Goal: Task Accomplishment & Management: Manage account settings

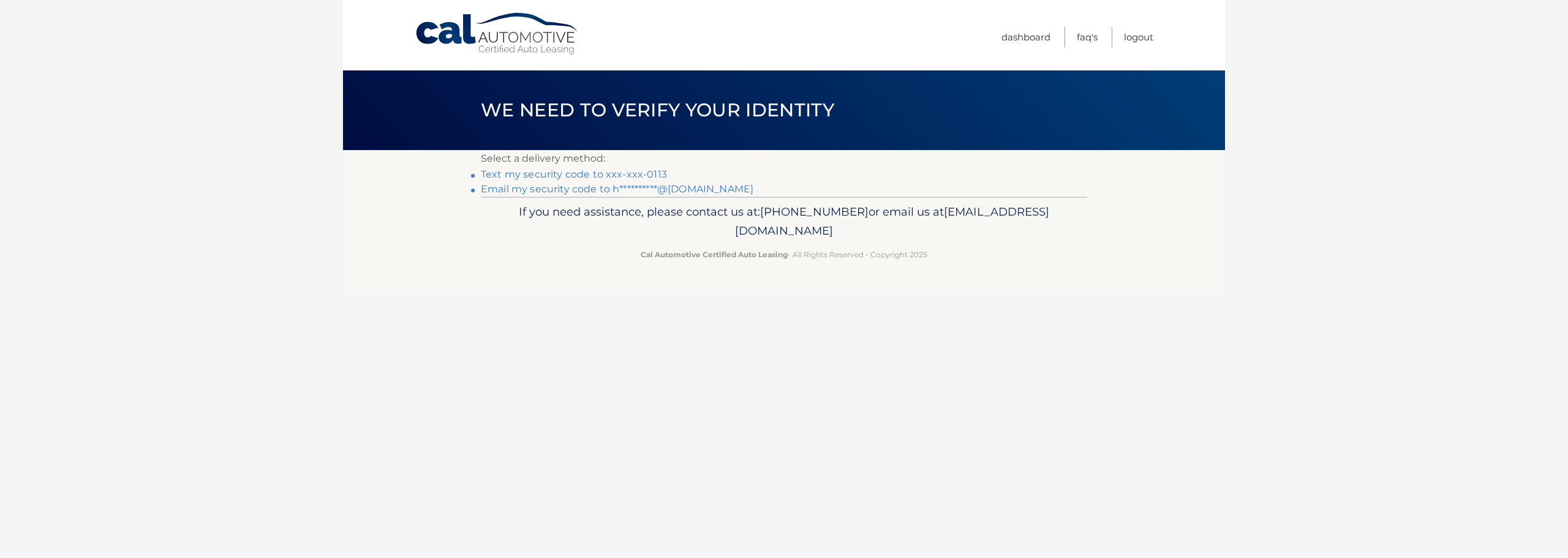
click at [517, 171] on link "Text my security code to xxx-xxx-0113" at bounding box center [574, 174] width 186 height 11
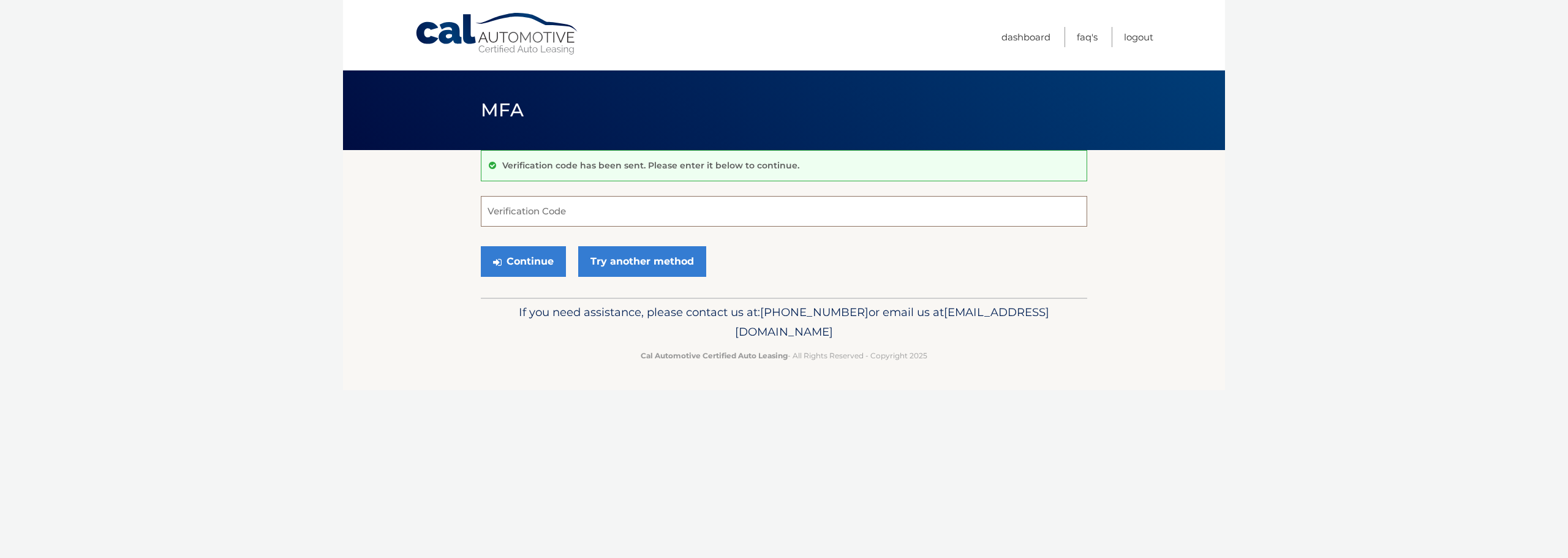
drag, startPoint x: 502, startPoint y: 199, endPoint x: 575, endPoint y: 209, distance: 73.7
click at [504, 199] on input "Verification Code" at bounding box center [784, 211] width 606 height 31
type input "657761"
click at [506, 261] on button "Continue" at bounding box center [524, 262] width 85 height 31
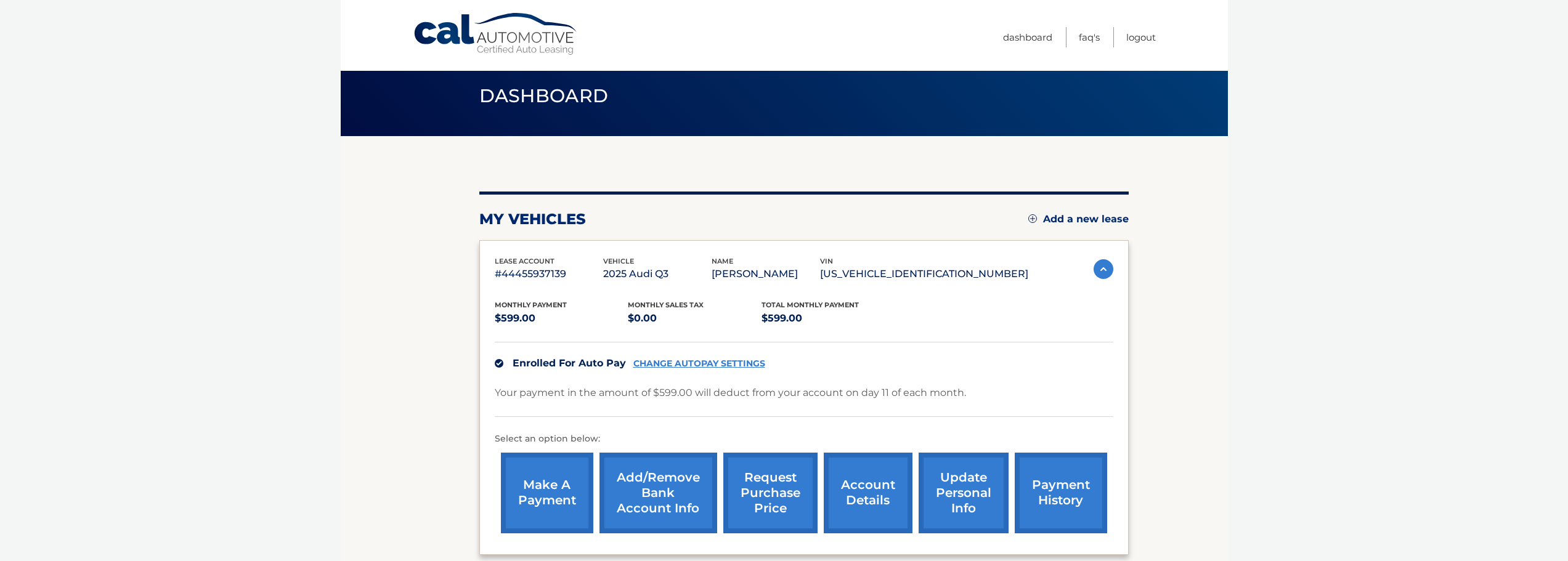
scroll to position [61, 0]
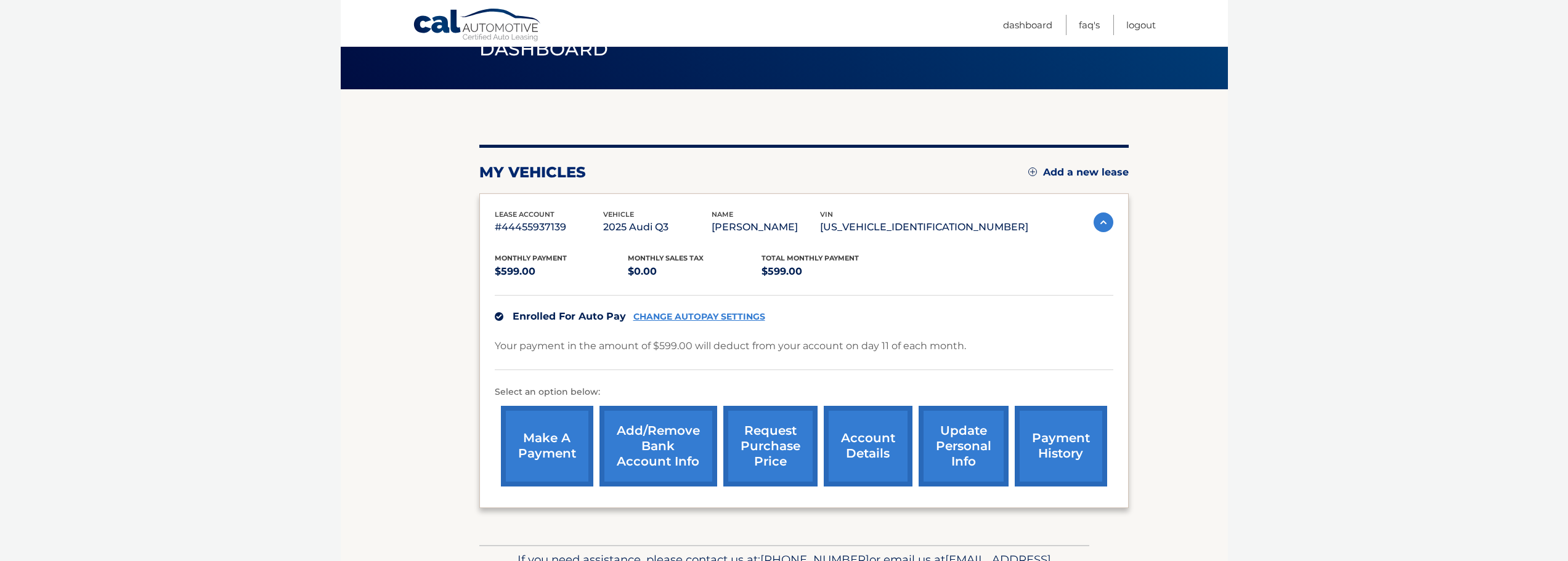
click at [953, 450] on link "update personal info" at bounding box center [963, 446] width 90 height 80
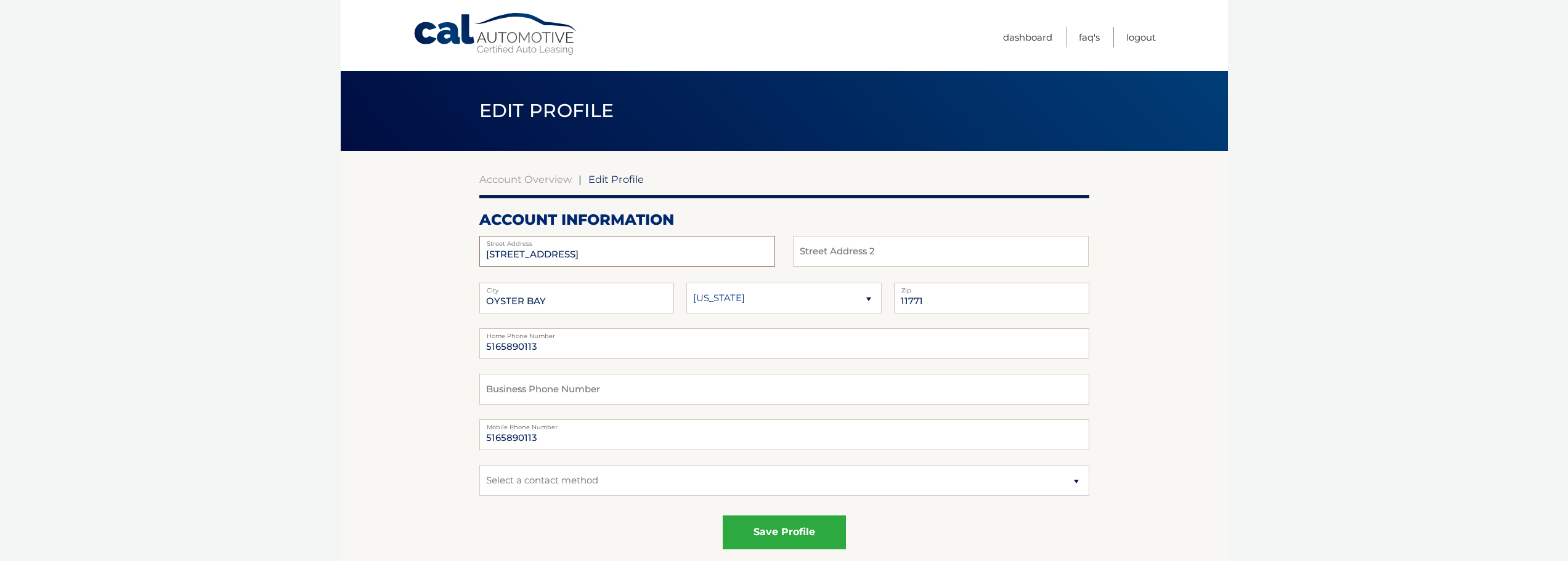
drag, startPoint x: 577, startPoint y: 256, endPoint x: 439, endPoint y: 255, distance: 138.0
type input "3 Shimoon Court"
drag, startPoint x: 103, startPoint y: 166, endPoint x: 298, endPoint y: 251, distance: 212.7
click at [103, 167] on body "Cal Automotive Menu Dashboard FAQ's Logout | Zip" at bounding box center [784, 280] width 1568 height 561
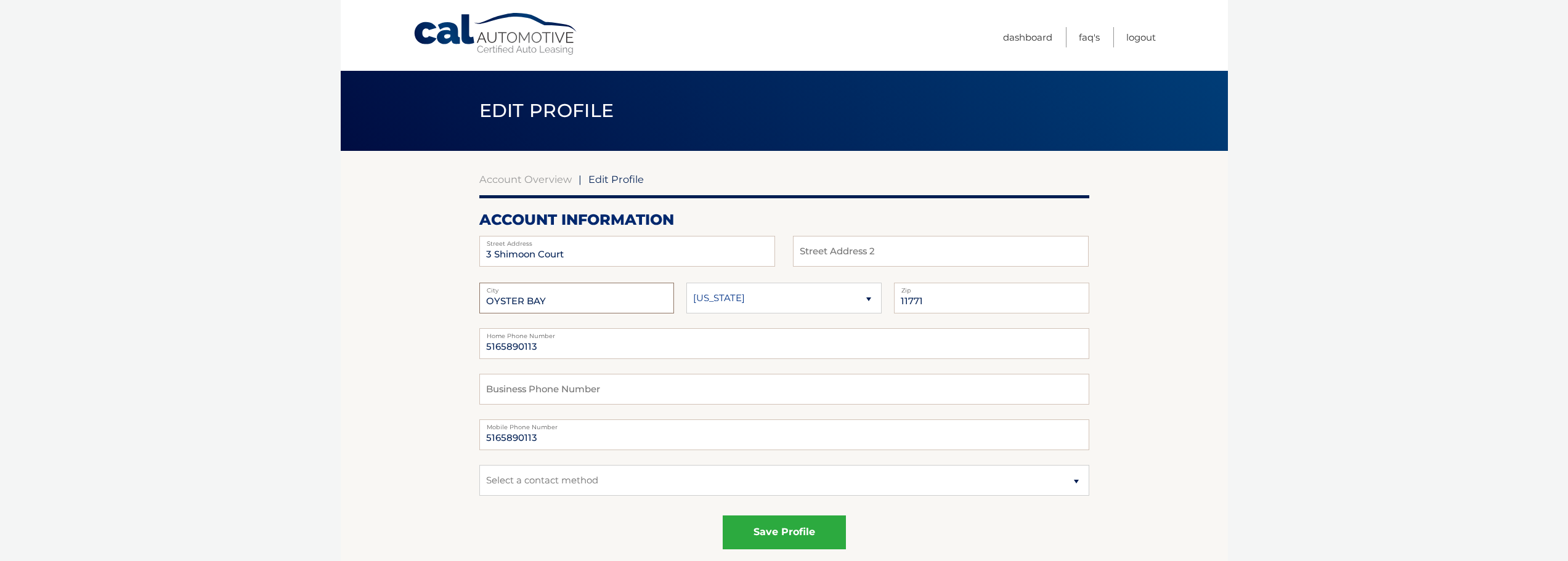
drag, startPoint x: 551, startPoint y: 300, endPoint x: 427, endPoint y: 288, distance: 124.6
type input "Northport"
click at [940, 302] on input "11771" at bounding box center [991, 298] width 195 height 31
drag, startPoint x: 942, startPoint y: 301, endPoint x: 851, endPoint y: 301, distance: 91.0
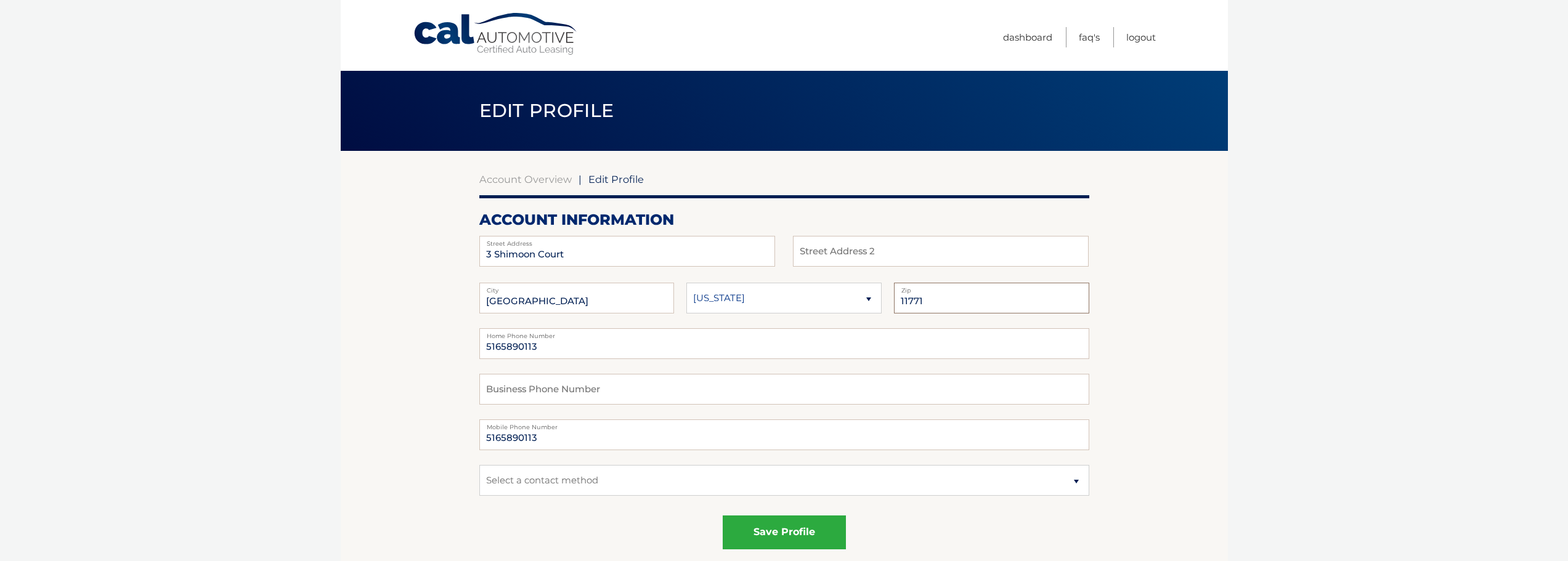
click at [851, 301] on fieldset "Northport City Alaska Alabama Arkansas State 11771 Zip" at bounding box center [784, 306] width 610 height 45
type input "11768"
click at [1257, 300] on body "Cal Automotive Menu Dashboard FAQ's Logout | Zip" at bounding box center [784, 280] width 1568 height 561
drag, startPoint x: 1078, startPoint y: 478, endPoint x: 1051, endPoint y: 486, distance: 28.2
click at [1078, 478] on select "Select a contact method Mobile Home" at bounding box center [784, 480] width 610 height 31
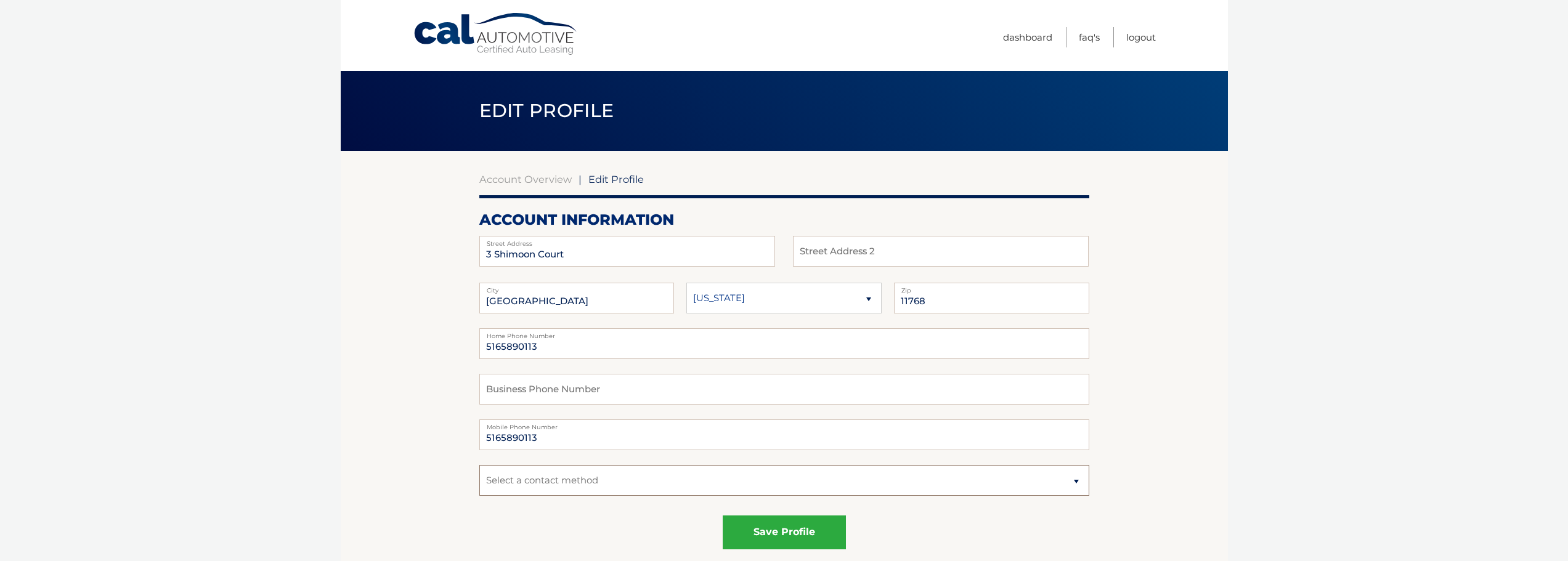
select select "1"
click at [479, 465] on select "Select a contact method Mobile Home" at bounding box center [784, 480] width 610 height 31
click at [775, 530] on button "save profile" at bounding box center [784, 532] width 123 height 34
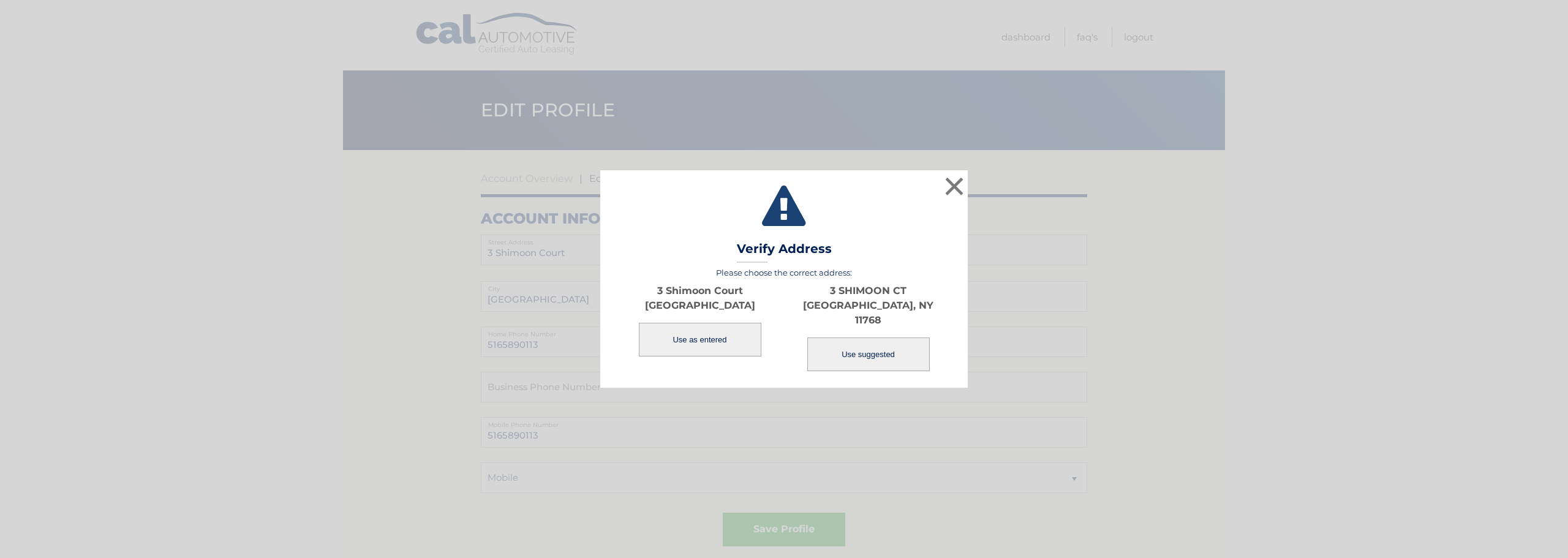
click at [864, 343] on button "Use suggested" at bounding box center [868, 354] width 122 height 34
type input "3 SHIMOON CT"
type input "NORTHPORT"
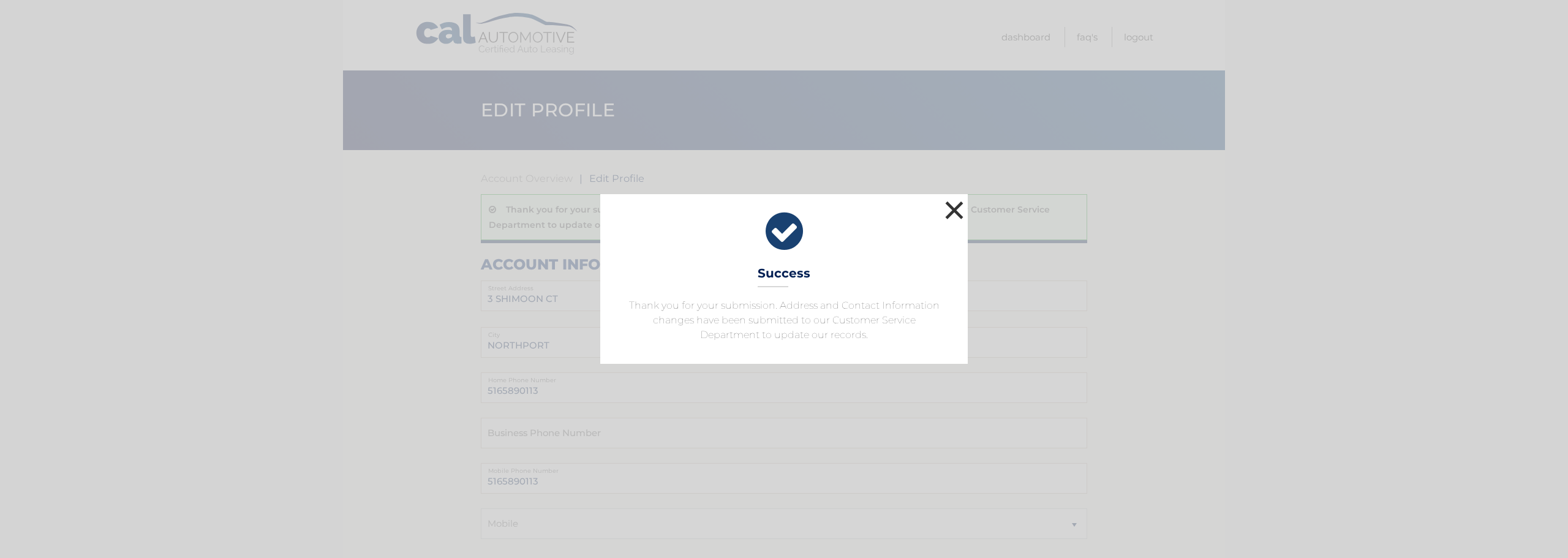
click at [956, 209] on button "×" at bounding box center [954, 210] width 24 height 24
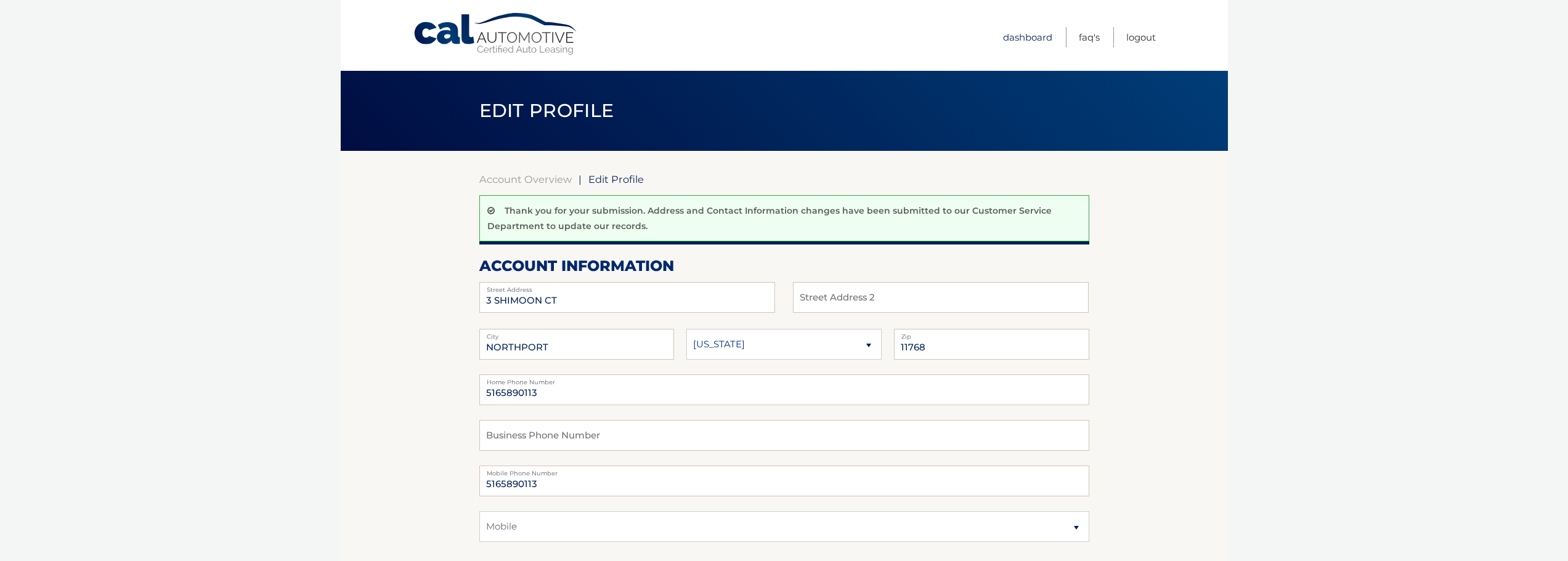
drag, startPoint x: 1015, startPoint y: 32, endPoint x: 1049, endPoint y: 53, distance: 40.0
click at [1015, 32] on link "Dashboard" at bounding box center [1027, 37] width 49 height 20
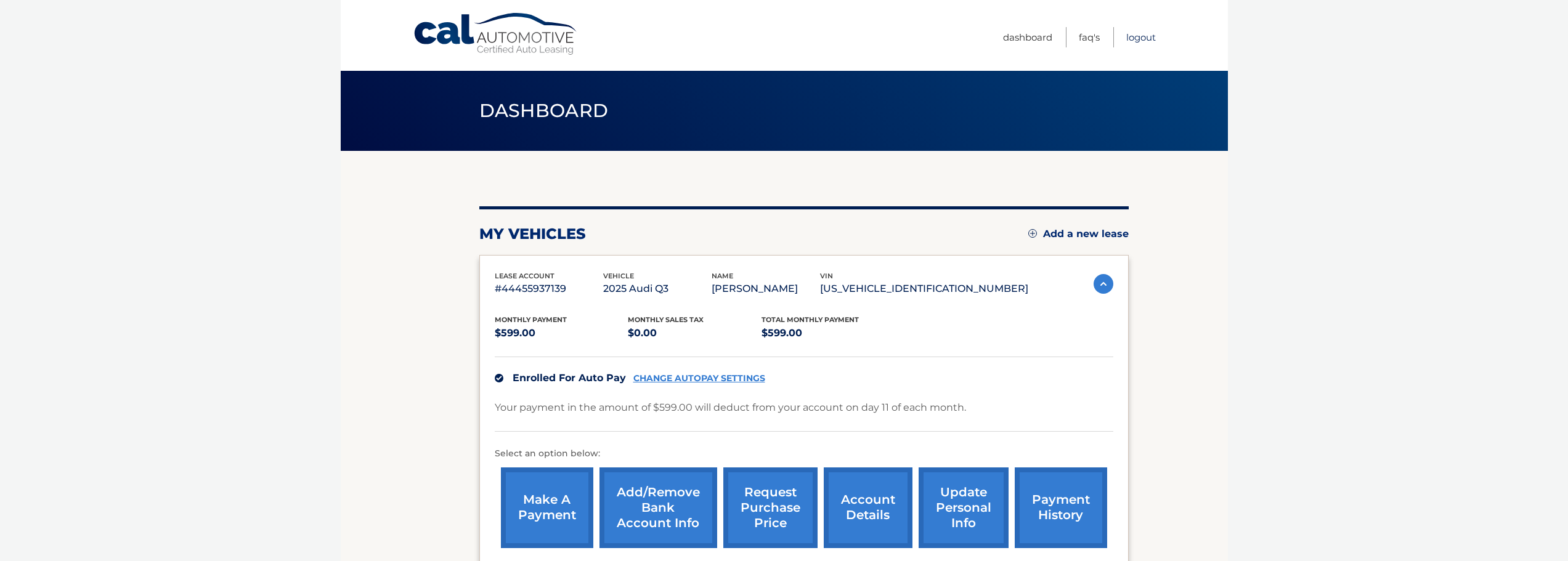
click at [1146, 34] on link "Logout" at bounding box center [1140, 37] width 29 height 20
